Goal: Task Accomplishment & Management: Complete application form

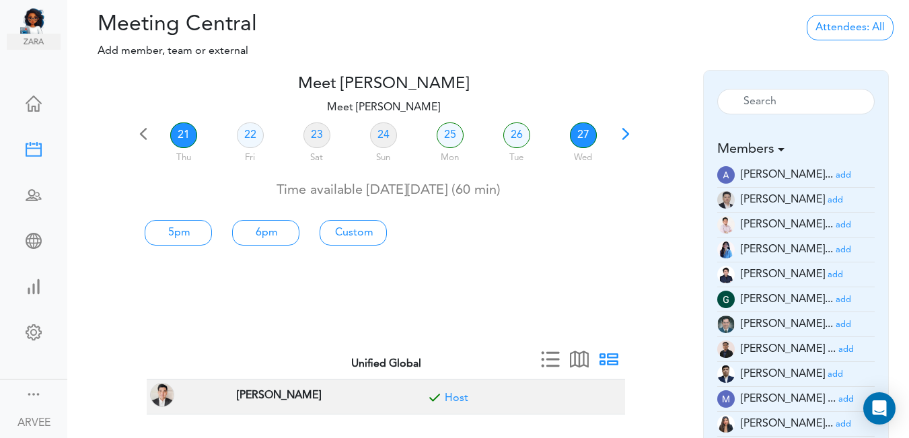
click at [584, 133] on link "27" at bounding box center [583, 135] width 27 height 26
click at [839, 353] on small "add" at bounding box center [846, 349] width 15 height 9
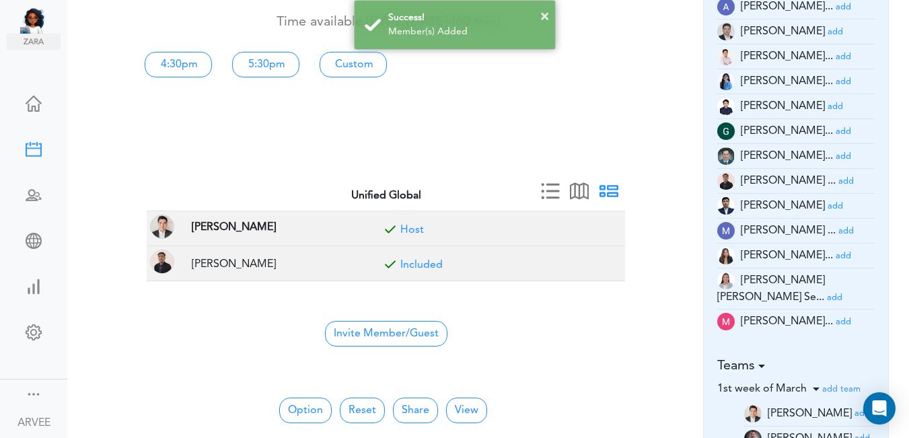
scroll to position [170, 0]
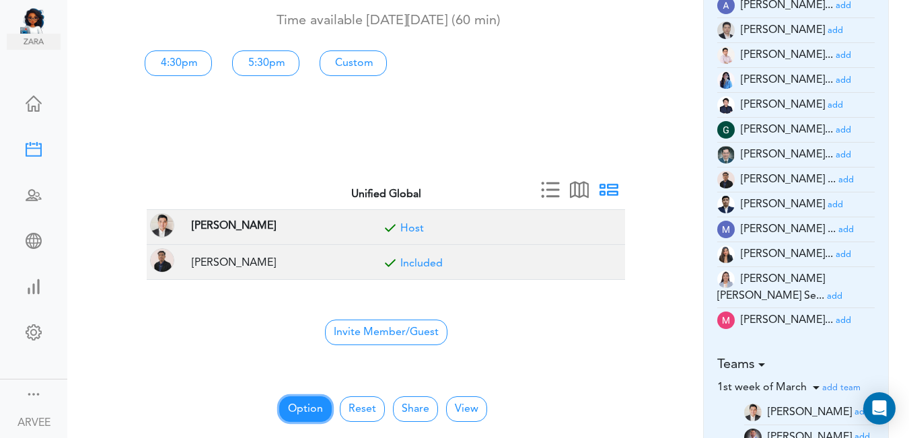
click at [304, 408] on button "Option" at bounding box center [305, 409] width 52 height 26
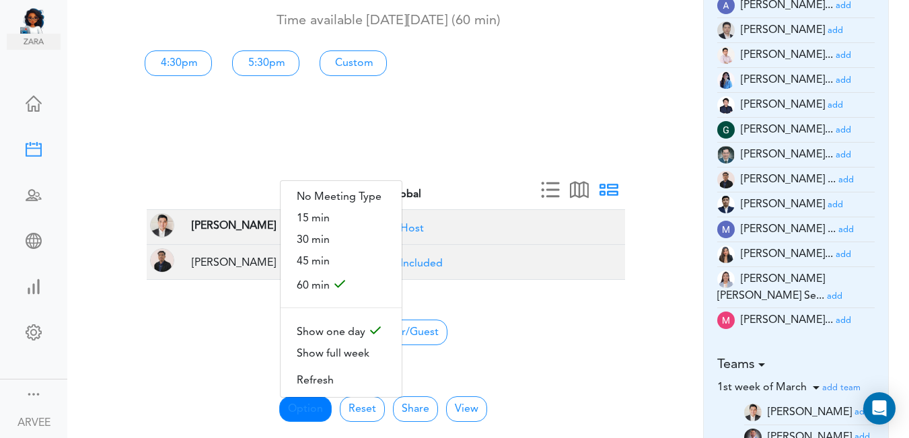
click at [629, 104] on div "21 Thu 22 Fri 23 Sat 24 Sun 25 Mon 26 Tue 27 Wed Time available [DATE][DATE] (6…" at bounding box center [383, 69] width 499 height 238
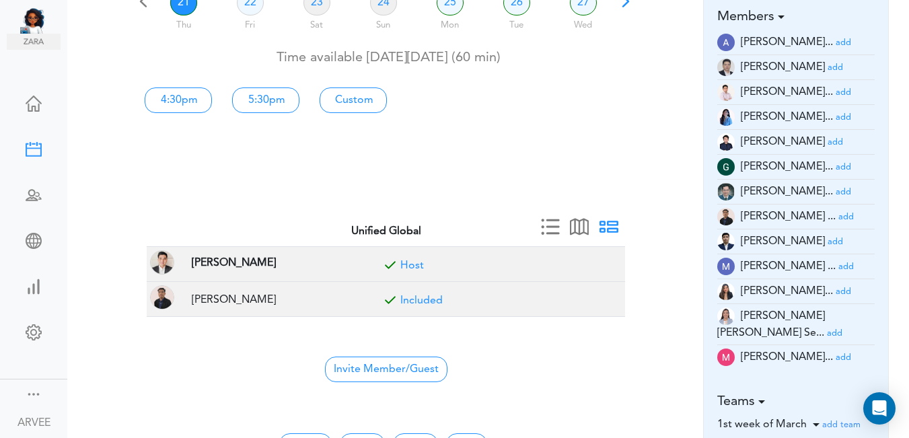
scroll to position [0, 0]
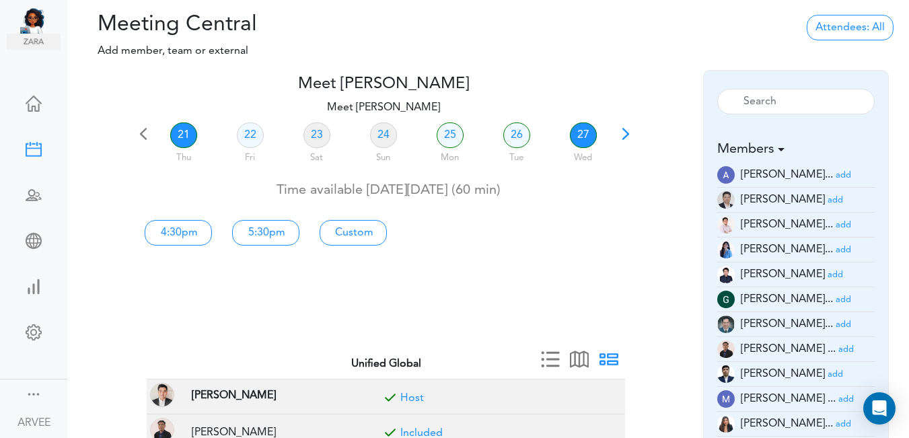
click at [585, 135] on link "27" at bounding box center [583, 135] width 27 height 26
click at [212, 230] on link "Custom" at bounding box center [178, 233] width 67 height 26
type input "Meet [PERSON_NAME]"
type input "[URL][DOMAIN_NAME][SECURITY_DATA]"
type input "[DATE]T10:00"
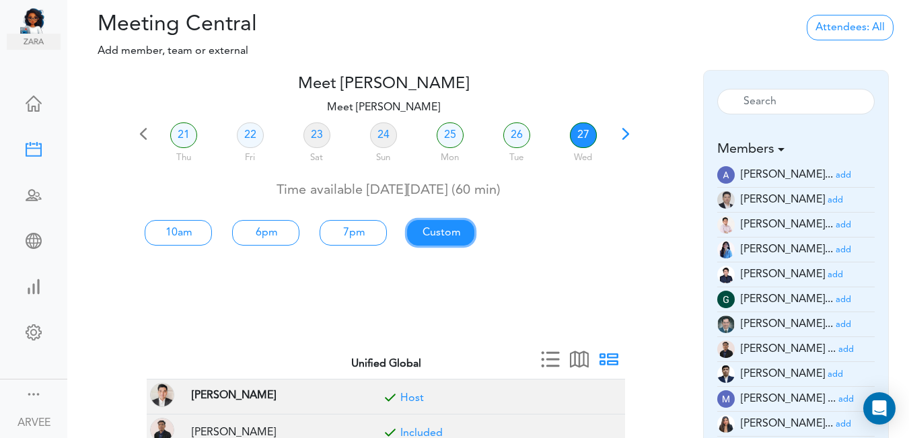
type input "[DATE]T11:00"
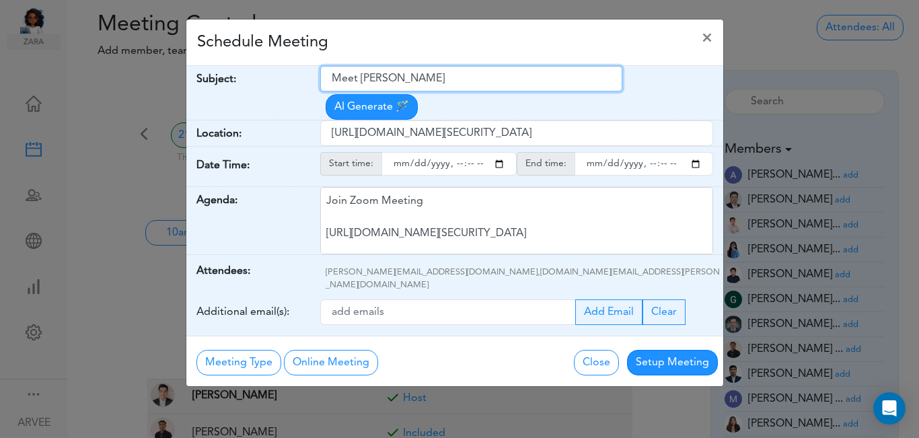
drag, startPoint x: 332, startPoint y: 77, endPoint x: 464, endPoint y: 69, distance: 131.5
click at [465, 69] on input "Meet [PERSON_NAME]" at bounding box center [471, 79] width 302 height 26
paste input "Deepak - Additional Expenses Discussion"
type input "Deepak - Additional Expenses Discussion"
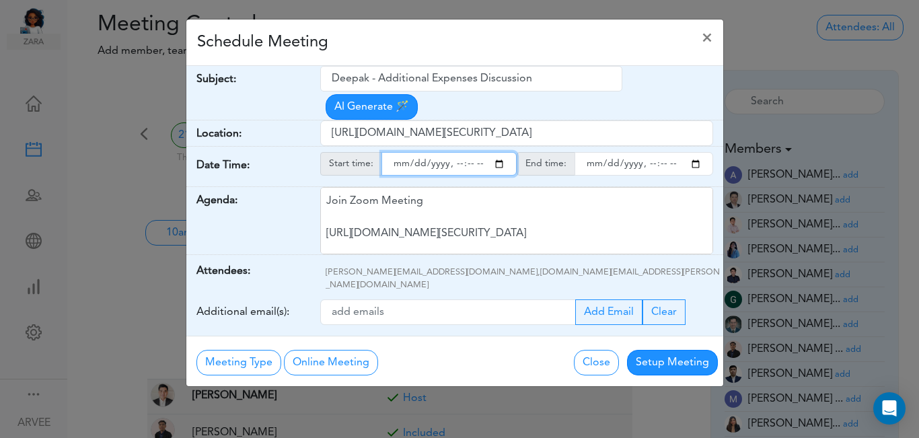
click at [497, 152] on input "starttime" at bounding box center [449, 164] width 135 height 24
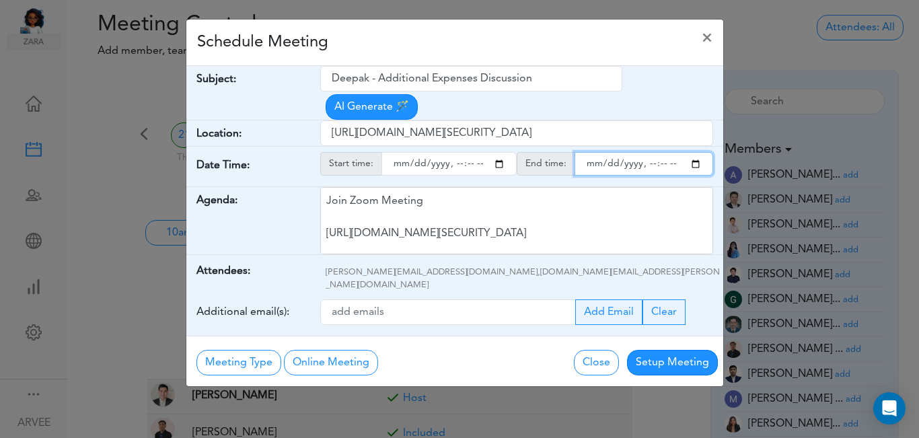
type input "[DATE]T14:00"
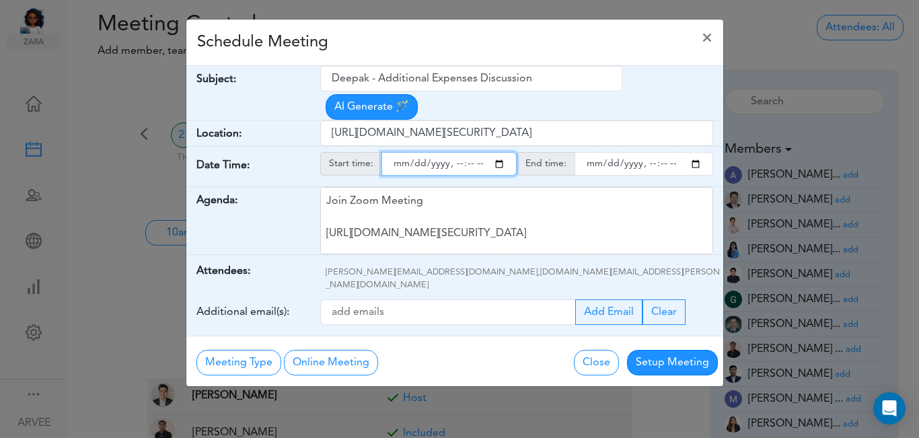
click at [693, 152] on input "endtime" at bounding box center [644, 164] width 139 height 24
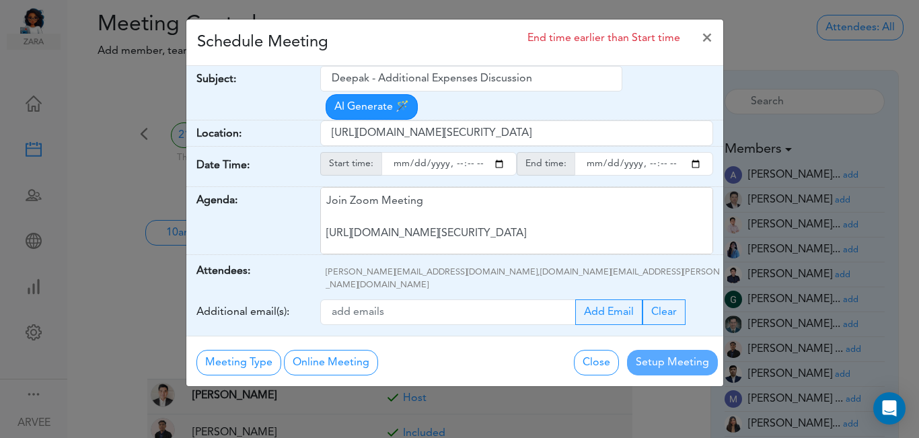
type input "[DATE]T15:00"
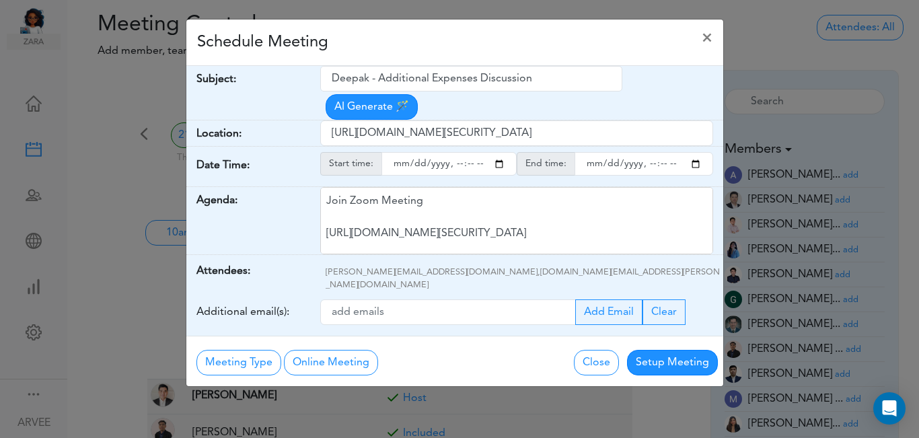
click at [406, 57] on div "Schedule Meeting ×" at bounding box center [454, 43] width 537 height 46
click at [653, 350] on button "Setup Meeting" at bounding box center [672, 363] width 91 height 26
